Goal: Information Seeking & Learning: Find specific page/section

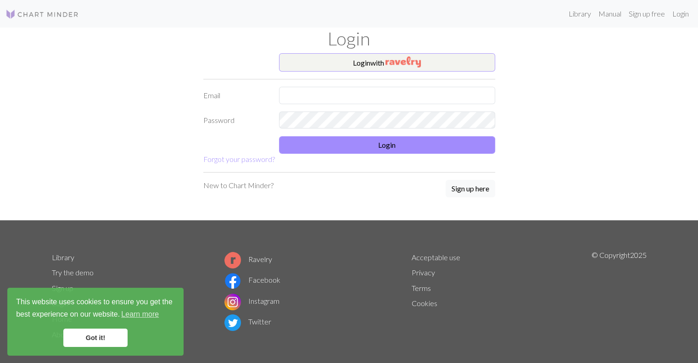
drag, startPoint x: 401, startPoint y: 52, endPoint x: 374, endPoint y: 70, distance: 32.9
click at [374, 70] on div "Login Login with Email Password Login Forgot your password? New to Chart Minder…" at bounding box center [349, 124] width 606 height 193
click at [374, 70] on button "Login with" at bounding box center [387, 62] width 216 height 18
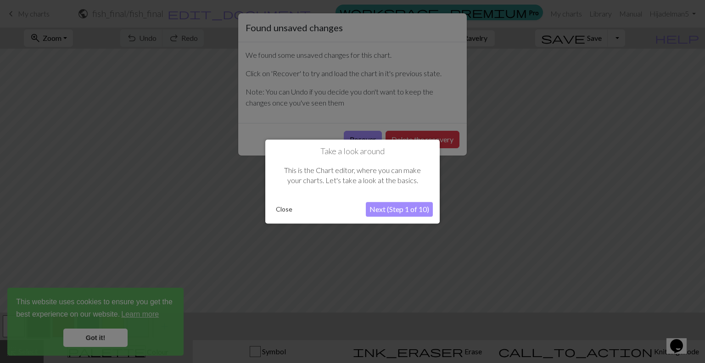
click at [285, 203] on button "Close" at bounding box center [284, 209] width 24 height 14
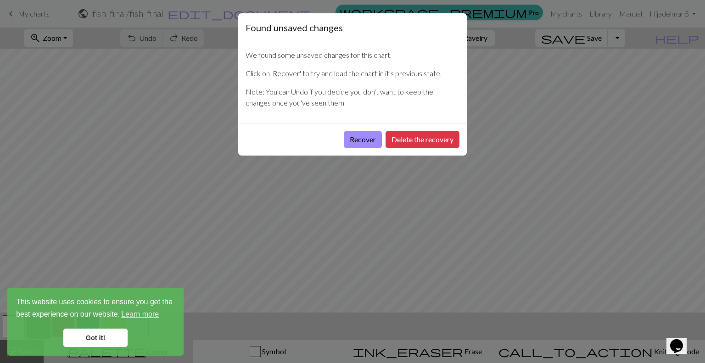
click at [184, 11] on div "Found unsaved changes We found some unsaved changes for this chart. Click on 'R…" at bounding box center [352, 181] width 705 height 363
click at [372, 141] on button "Recover" at bounding box center [363, 139] width 38 height 17
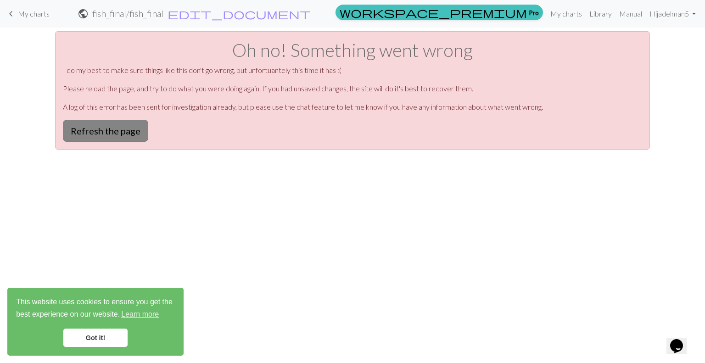
click at [120, 126] on button "Refresh the page" at bounding box center [105, 131] width 85 height 22
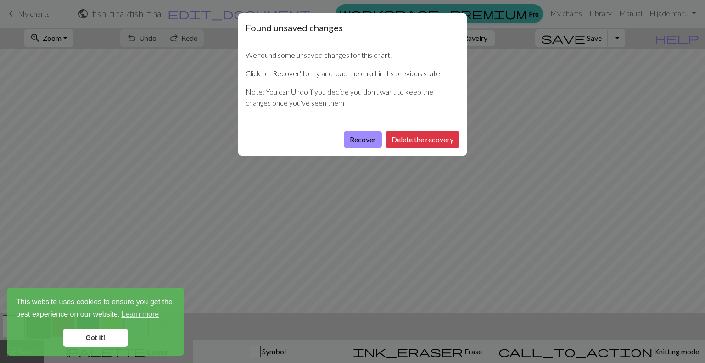
click at [28, 14] on div "Found unsaved changes We found some unsaved changes for this chart. Click on 'R…" at bounding box center [352, 181] width 705 height 363
click at [358, 131] on button "Recover" at bounding box center [363, 139] width 38 height 17
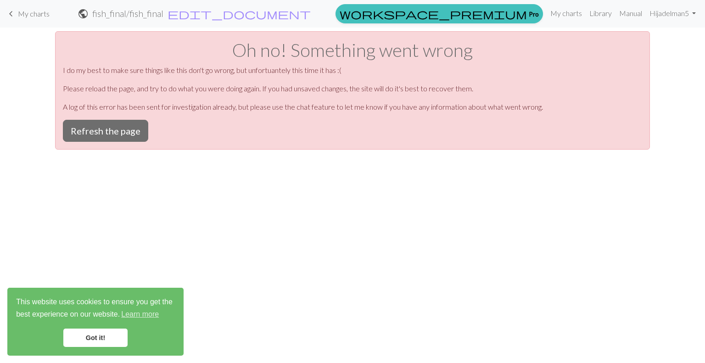
click at [24, 22] on div "keyboard_arrow_left My charts public fish_final / fish_final edit_document Edit…" at bounding box center [352, 13] width 705 height 19
click at [24, 21] on link "keyboard_arrow_left My charts" at bounding box center [28, 14] width 44 height 16
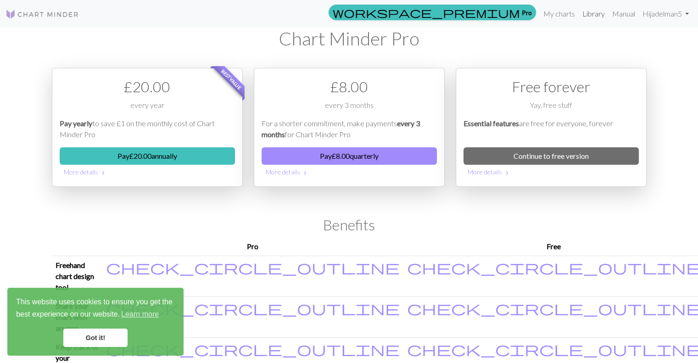
click at [589, 10] on link "Library" at bounding box center [594, 14] width 30 height 18
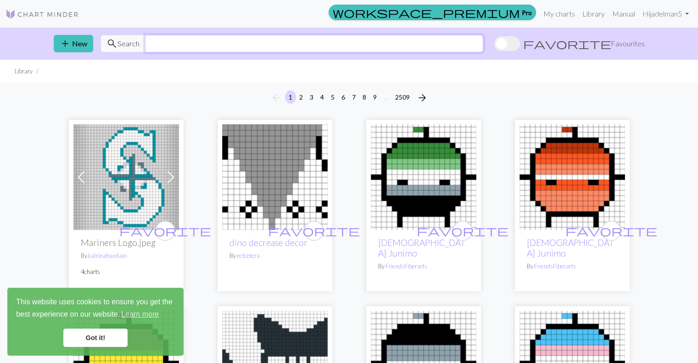
click at [152, 47] on input "text" at bounding box center [314, 43] width 338 height 17
click at [80, 330] on link "Got it!" at bounding box center [95, 338] width 64 height 18
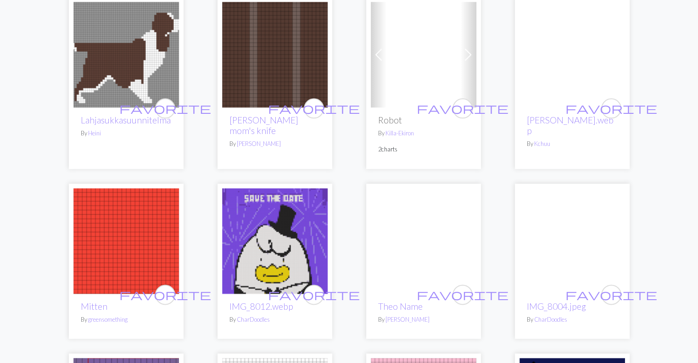
scroll to position [1069, 0]
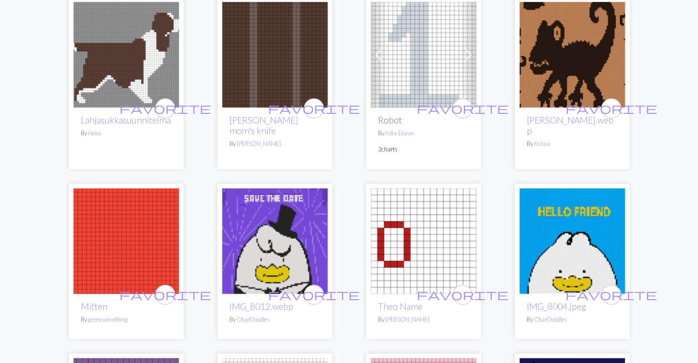
click at [270, 76] on img at bounding box center [275, 55] width 106 height 106
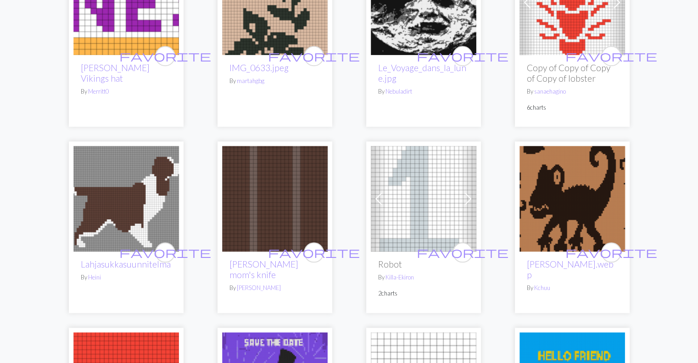
scroll to position [924, 0]
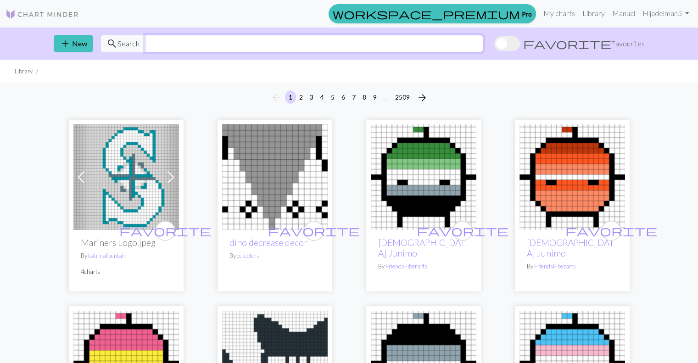
click at [163, 45] on input "text" at bounding box center [314, 43] width 338 height 17
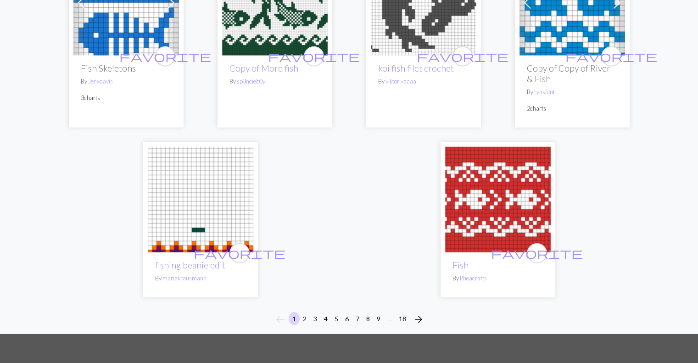
scroll to position [2352, 0]
click at [301, 312] on button "2" at bounding box center [304, 318] width 11 height 13
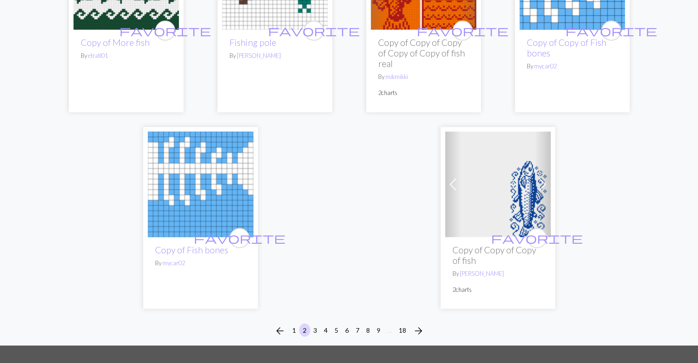
scroll to position [2454, 0]
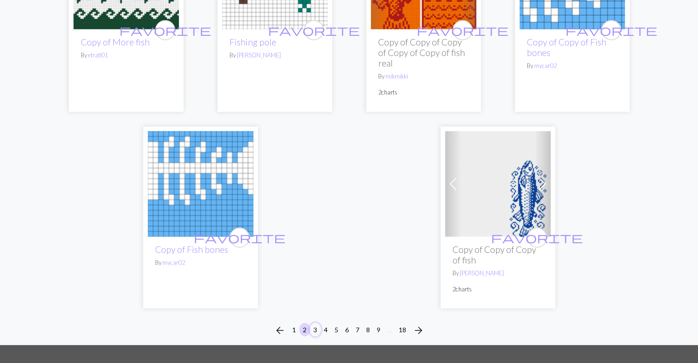
click at [315, 331] on button "3" at bounding box center [315, 329] width 11 height 13
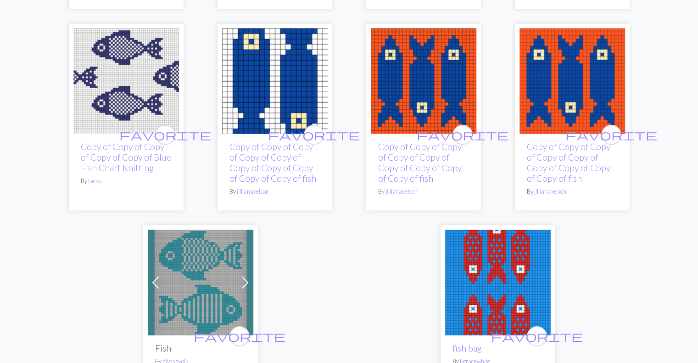
scroll to position [2536, 0]
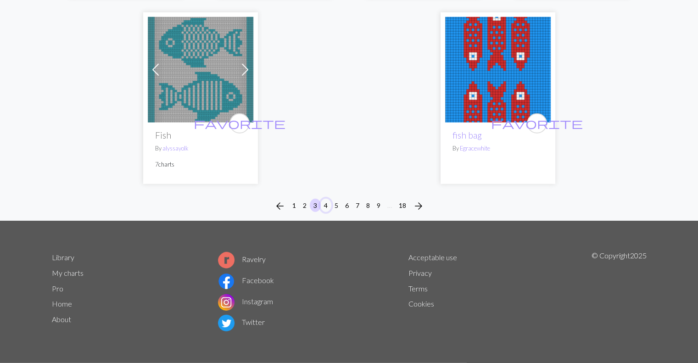
click at [326, 204] on button "4" at bounding box center [325, 205] width 11 height 13
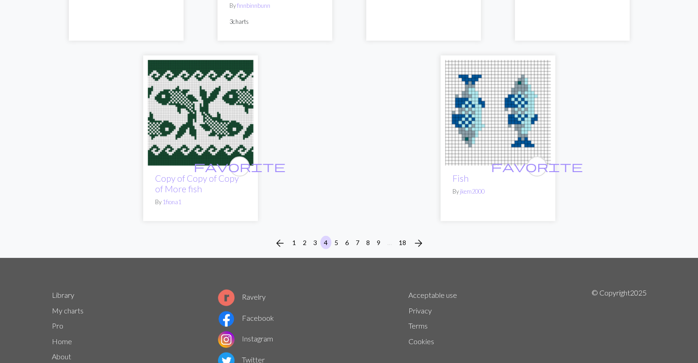
scroll to position [2387, 0]
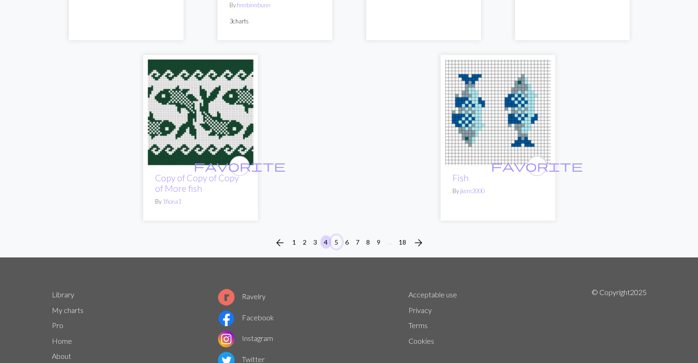
click at [332, 236] on button "5" at bounding box center [336, 242] width 11 height 13
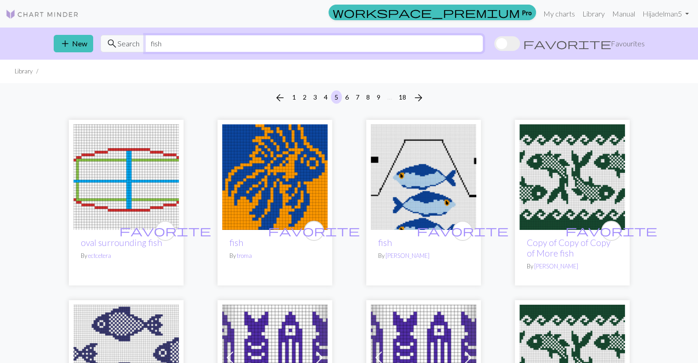
drag, startPoint x: 191, startPoint y: 42, endPoint x: 88, endPoint y: 34, distance: 102.8
drag, startPoint x: 88, startPoint y: 34, endPoint x: 272, endPoint y: 39, distance: 184.2
click at [272, 39] on input "fish" at bounding box center [314, 43] width 338 height 17
type input "f"
type input "space dandy"
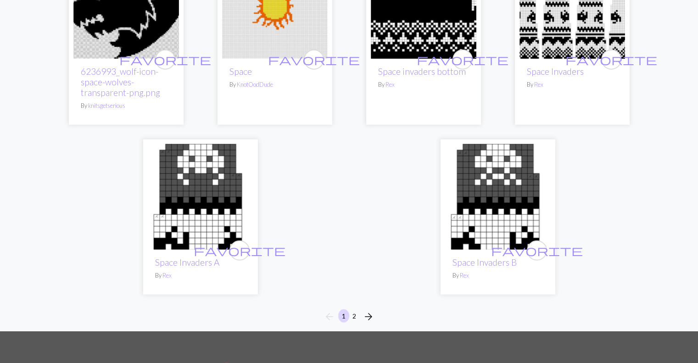
scroll to position [2307, 0]
click at [354, 309] on button "2" at bounding box center [354, 315] width 11 height 13
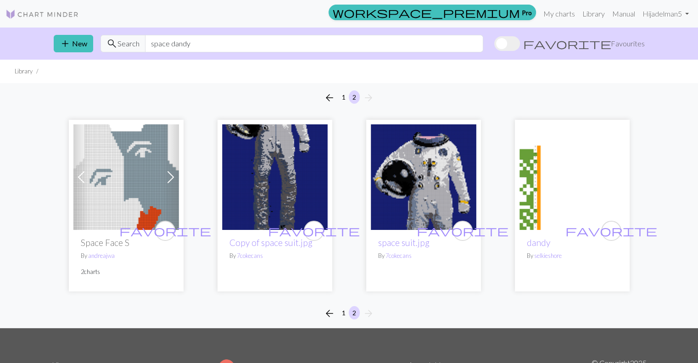
click at [435, 178] on img at bounding box center [424, 177] width 106 height 106
